Goal: Task Accomplishment & Management: Manage account settings

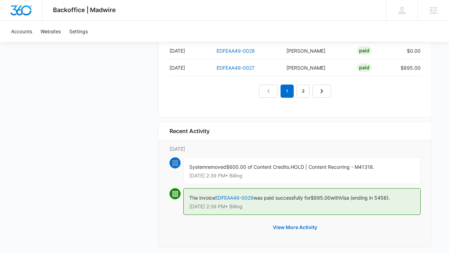
scroll to position [714, 0]
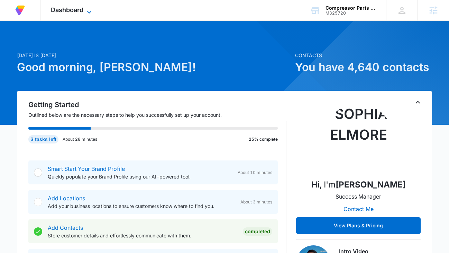
click at [58, 12] on span "Dashboard" at bounding box center [67, 9] width 33 height 7
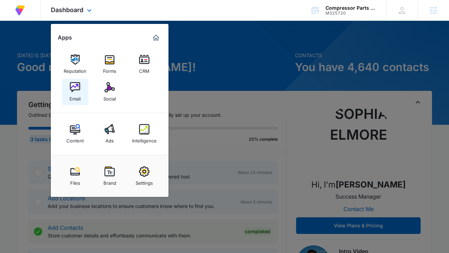
click at [79, 92] on div "Email" at bounding box center [75, 96] width 11 height 9
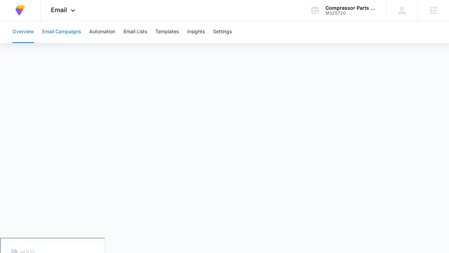
click at [56, 38] on button "Email Campaigns" at bounding box center [61, 32] width 39 height 22
click at [176, 36] on button "Templates" at bounding box center [167, 32] width 24 height 22
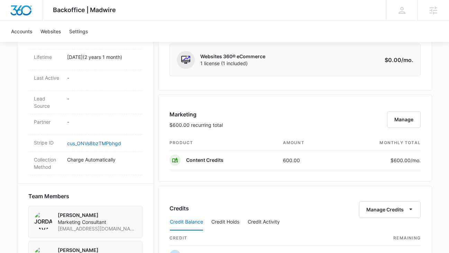
scroll to position [350, 0]
click at [418, 123] on button "Manage" at bounding box center [404, 118] width 34 height 17
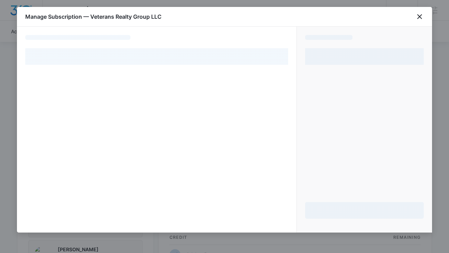
select select "pm_1PRKwHA4n8RTgNjUOnprGRT3"
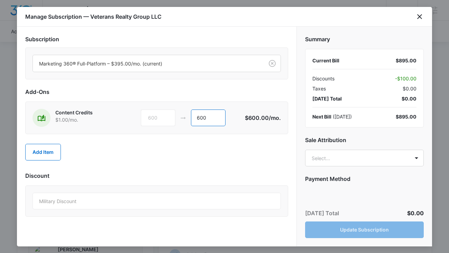
drag, startPoint x: 218, startPoint y: 116, endPoint x: 190, endPoint y: 115, distance: 27.3
click at [190, 115] on div "600 600" at bounding box center [193, 117] width 104 height 17
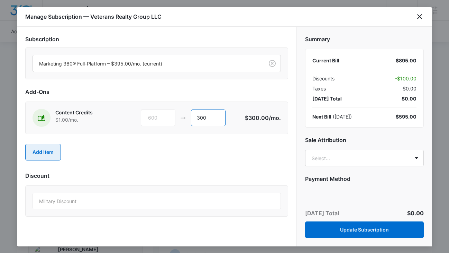
type input "300"
click at [50, 151] on button "Add Item" at bounding box center [43, 152] width 36 height 17
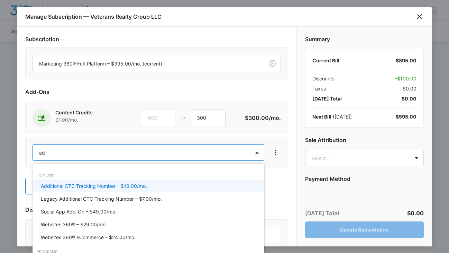
type input "ad c"
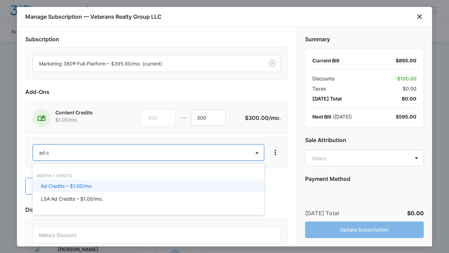
click at [75, 185] on p "Ad Credits – $1.00/mo." at bounding box center [67, 185] width 52 height 7
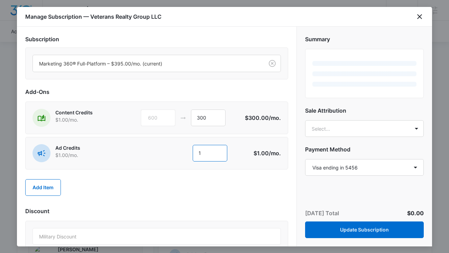
click at [204, 153] on input "1" at bounding box center [210, 153] width 35 height 17
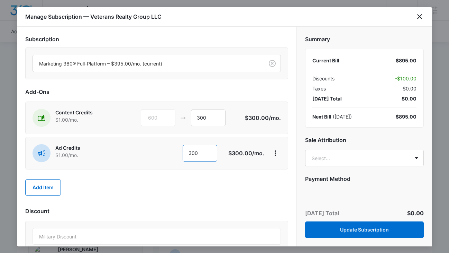
type input "300"
click at [202, 177] on div "Add Item" at bounding box center [156, 187] width 263 height 30
click at [343, 159] on body "Backoffice | Madwire Apps Settings SE [PERSON_NAME] [PERSON_NAME][EMAIL_ADDRESS…" at bounding box center [224, 171] width 449 height 1042
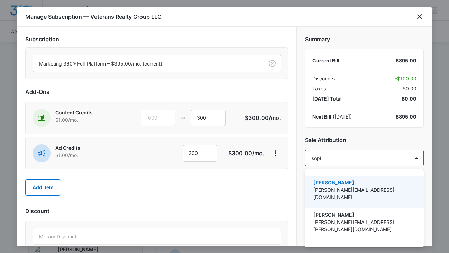
type input "sophi"
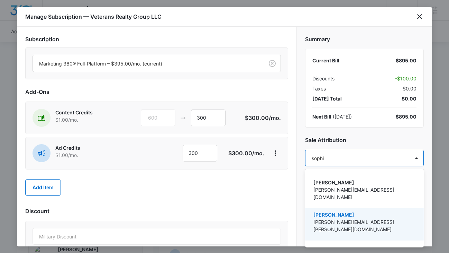
click at [346, 218] on p "[PERSON_NAME][EMAIL_ADDRESS][PERSON_NAME][DOMAIN_NAME]" at bounding box center [364, 225] width 101 height 15
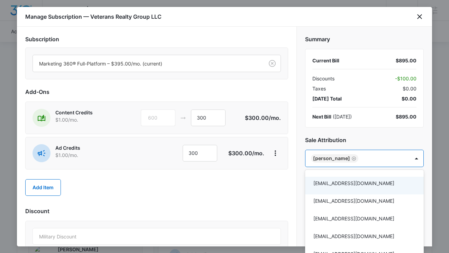
click at [273, 184] on div at bounding box center [224, 126] width 449 height 253
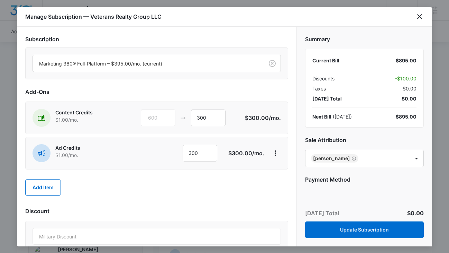
click at [234, 192] on div "Add Item" at bounding box center [156, 187] width 263 height 30
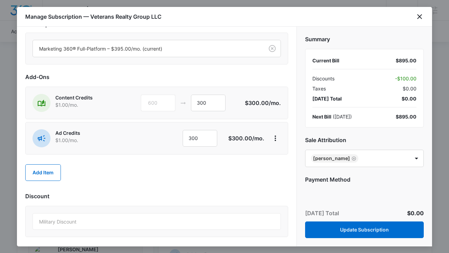
scroll to position [17, 0]
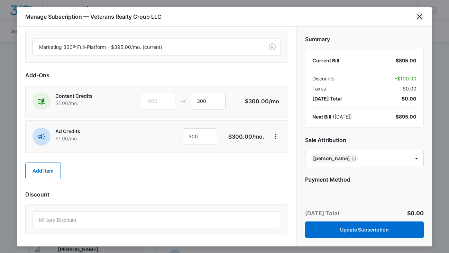
click at [421, 18] on icon "close" at bounding box center [419, 16] width 5 height 5
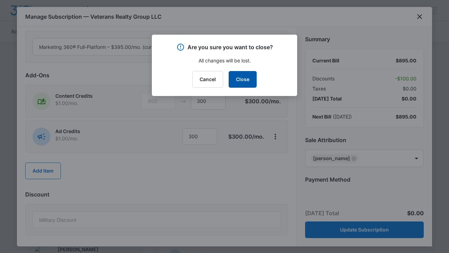
click at [248, 82] on button "Close" at bounding box center [243, 79] width 28 height 17
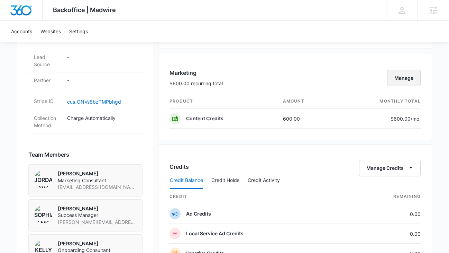
scroll to position [388, 0]
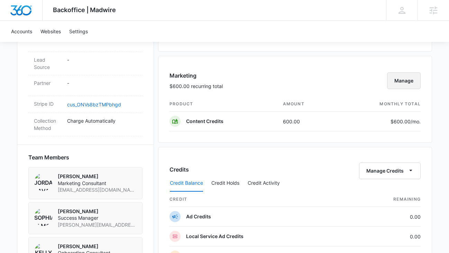
click at [407, 86] on button "Manage" at bounding box center [404, 80] width 34 height 17
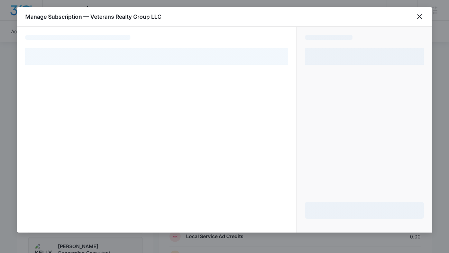
select select "pm_1PRKwHA4n8RTgNjUOnprGRT3"
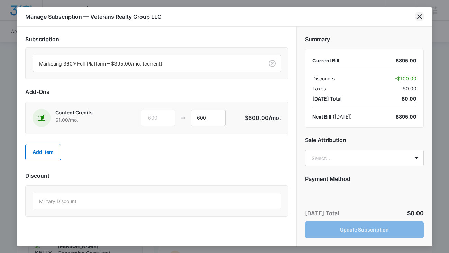
click at [421, 17] on icon "close" at bounding box center [420, 16] width 8 height 8
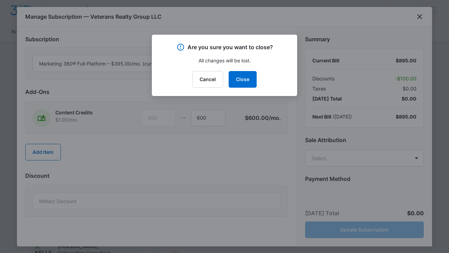
click at [256, 80] on div "Cancel Close" at bounding box center [224, 79] width 129 height 17
click at [249, 78] on button "Close" at bounding box center [243, 79] width 28 height 17
